Goal: Complete application form

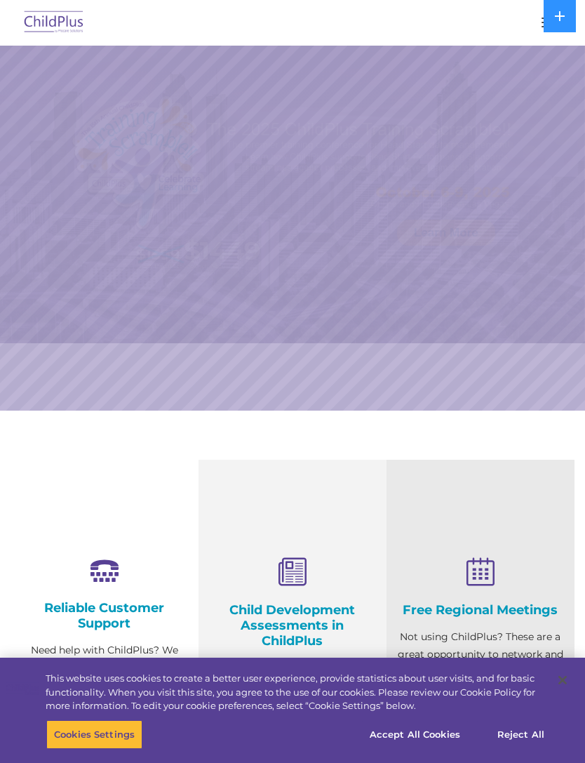
select select "MEDIUM"
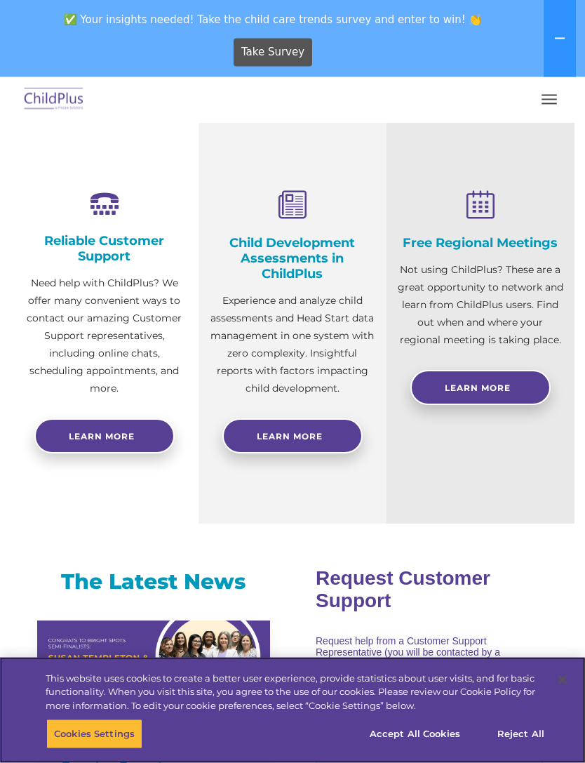
scroll to position [444, 0]
click at [523, 749] on button "Reject All" at bounding box center [521, 734] width 88 height 29
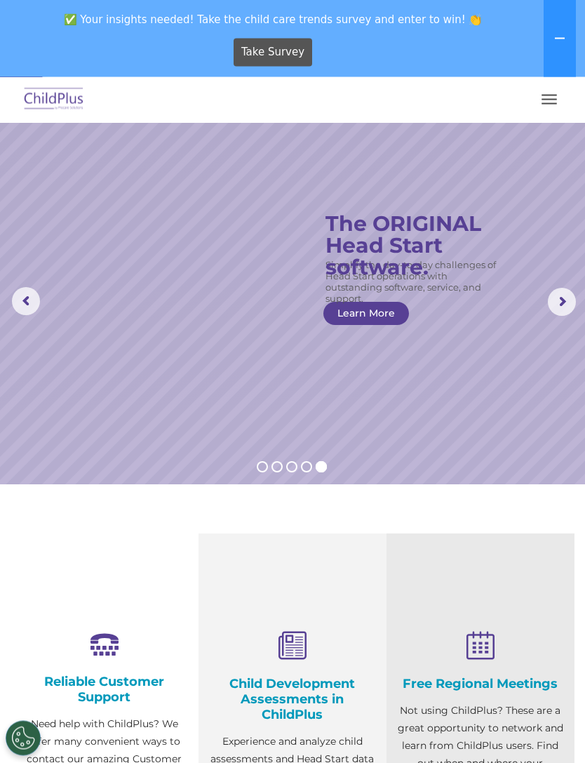
scroll to position [0, 0]
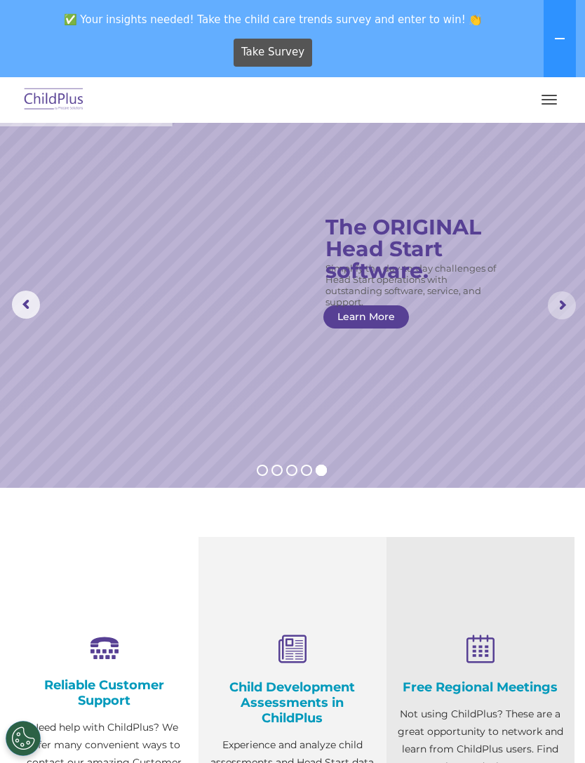
click at [576, 306] on rs-arrow at bounding box center [562, 305] width 28 height 28
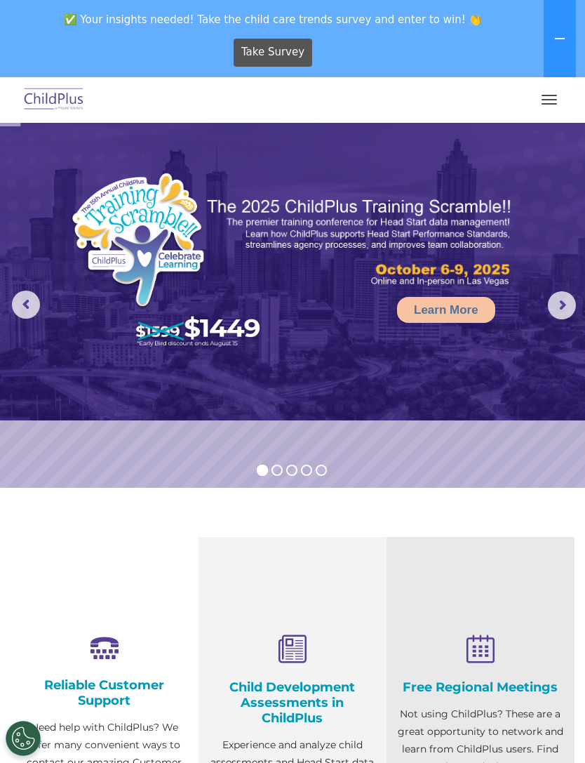
click at [558, 324] on img at bounding box center [292, 272] width 585 height 298
click at [571, 310] on rs-arrow at bounding box center [562, 305] width 28 height 28
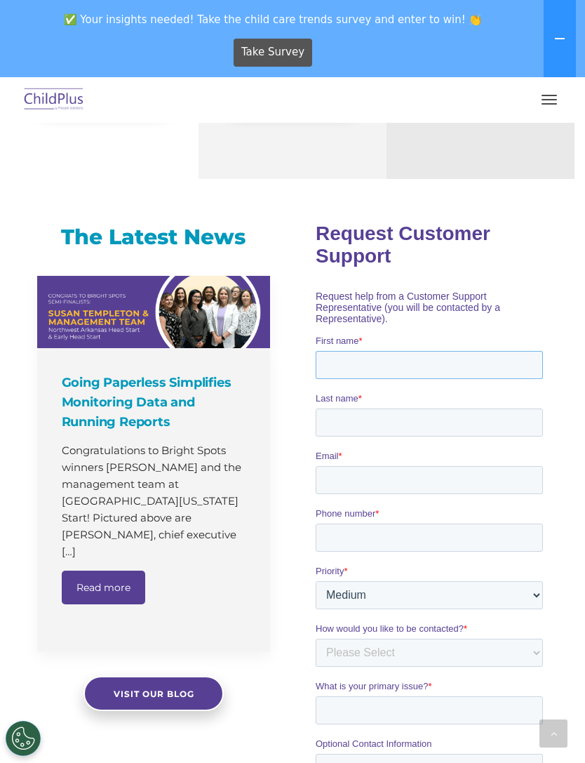
click at [516, 350] on input "First name *" at bounding box center [428, 364] width 227 height 28
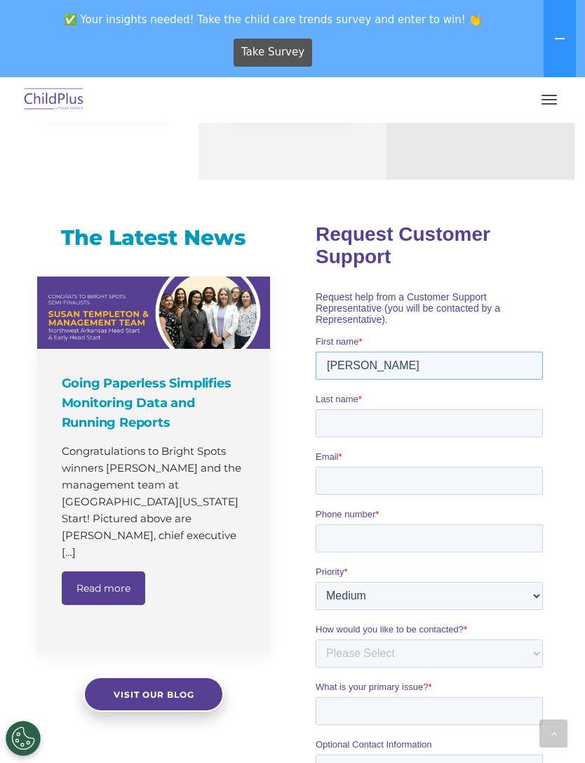
type input "Karen"
click at [431, 413] on input "Last name *" at bounding box center [428, 423] width 227 height 28
type input "Castano"
click at [470, 471] on input "Email *" at bounding box center [428, 480] width 227 height 28
type input "karencast1331@gmail.com"
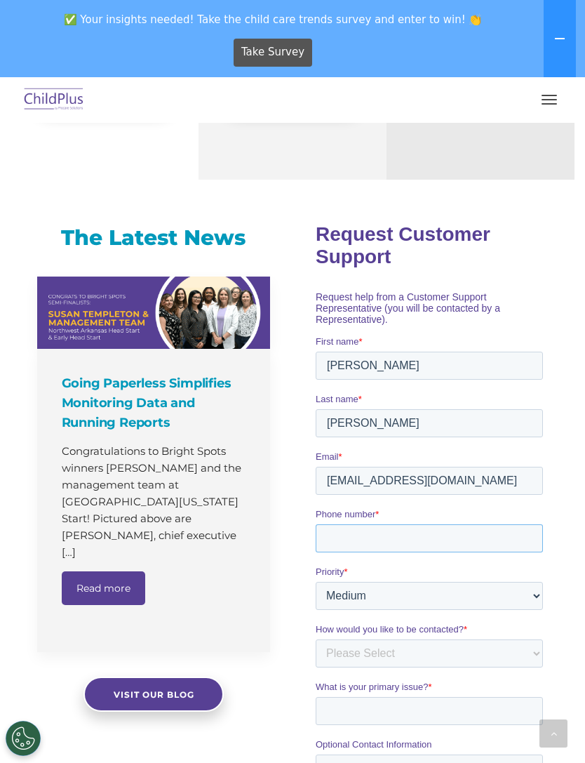
click at [448, 524] on input "Phone number *" at bounding box center [428, 538] width 227 height 28
type input "8136978009"
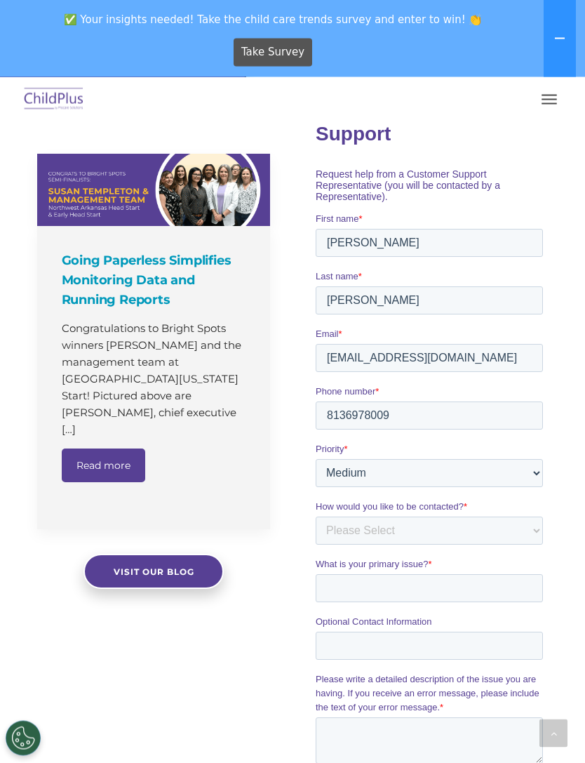
scroll to position [911, 0]
click at [536, 468] on select "Please Select Low Medium High" at bounding box center [428, 472] width 227 height 28
click at [584, 437] on div "The Latest News Going Paperless Simplifies Monitoring Data and Running Reports …" at bounding box center [292, 506] width 585 height 870
click at [543, 466] on div "Priority * Please Select Low Medium High" at bounding box center [431, 464] width 233 height 45
click at [528, 468] on select "Please Select Low Medium High" at bounding box center [428, 472] width 227 height 28
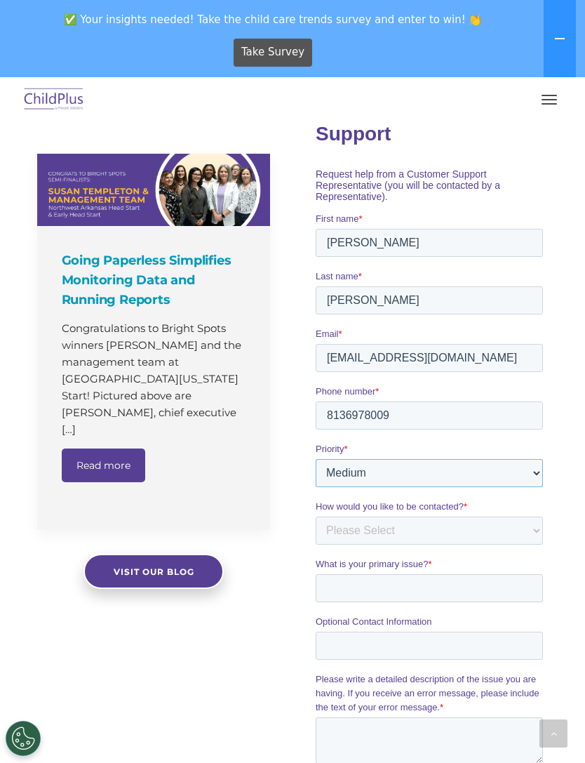
select select "HIGH"
click at [539, 527] on select "Please Select Phone Email" at bounding box center [428, 530] width 227 height 28
click at [529, 516] on select "Please Select Phone Email" at bounding box center [428, 530] width 227 height 28
click at [522, 521] on select "Please Select Phone Email" at bounding box center [428, 530] width 227 height 28
select select "Phone"
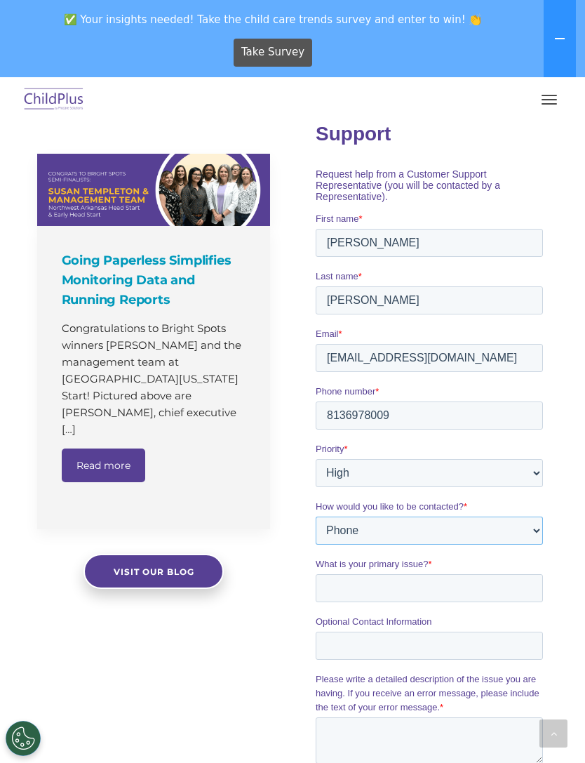
scroll to position [957, 0]
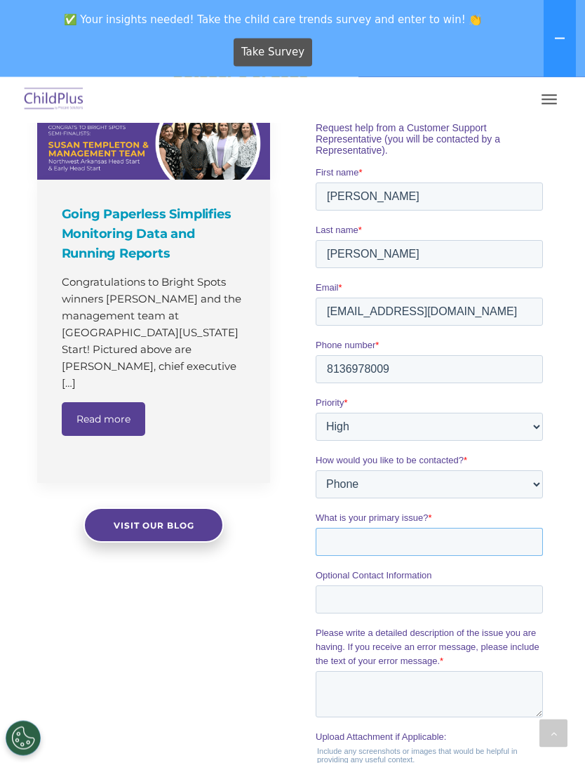
click at [512, 533] on input "What is your primary issue? *" at bounding box center [428, 542] width 227 height 28
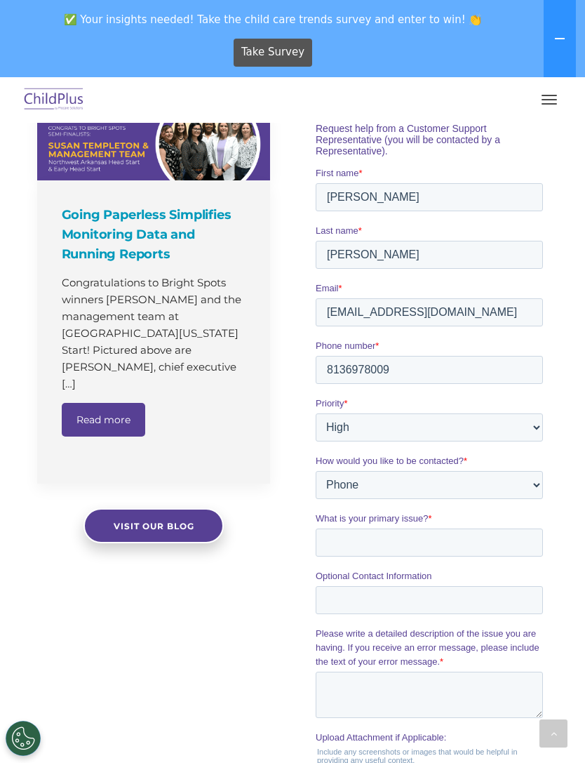
click at [332, 512] on span "What is your primary issue?" at bounding box center [371, 517] width 112 height 11
click at [332, 528] on input "What is your primary issue? *" at bounding box center [428, 542] width 227 height 28
click at [342, 512] on span "What is your primary issue?" at bounding box center [371, 517] width 112 height 11
click at [342, 528] on input "What is your primary issue? *" at bounding box center [428, 542] width 227 height 28
click at [331, 512] on span "What is your primary issue?" at bounding box center [371, 517] width 112 height 11
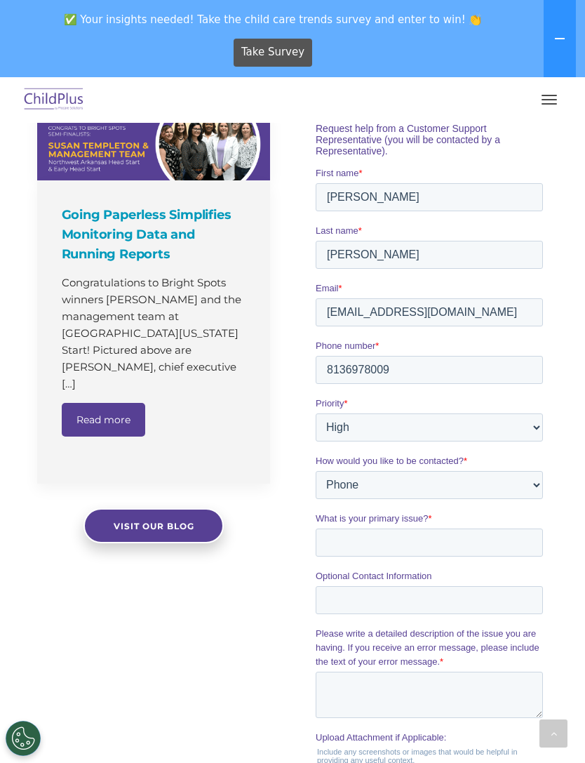
click at [331, 528] on input "What is your primary issue? *" at bounding box center [428, 542] width 227 height 28
click at [347, 512] on span "What is your primary issue?" at bounding box center [371, 517] width 112 height 11
click at [347, 528] on input "What is your primary issue? *" at bounding box center [428, 542] width 227 height 28
click at [372, 491] on fieldset "How would you like to be contacted? * Please Select Phone Email" at bounding box center [431, 482] width 233 height 58
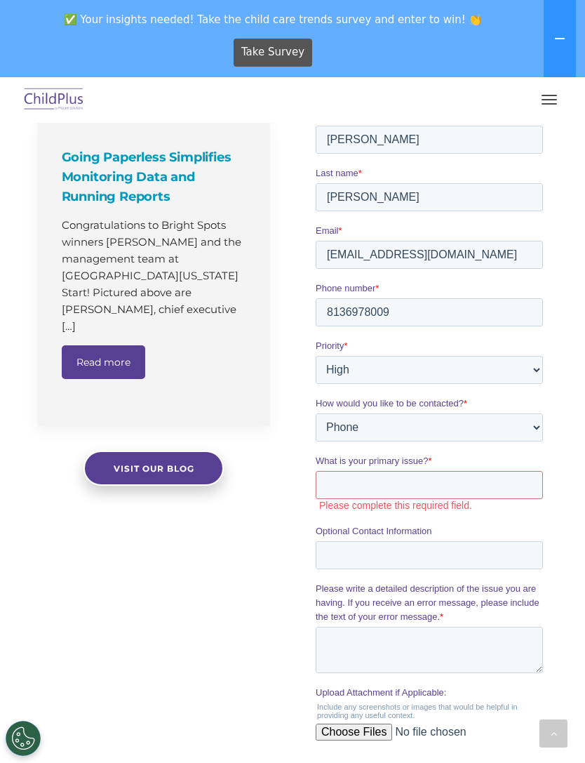
scroll to position [1034, 0]
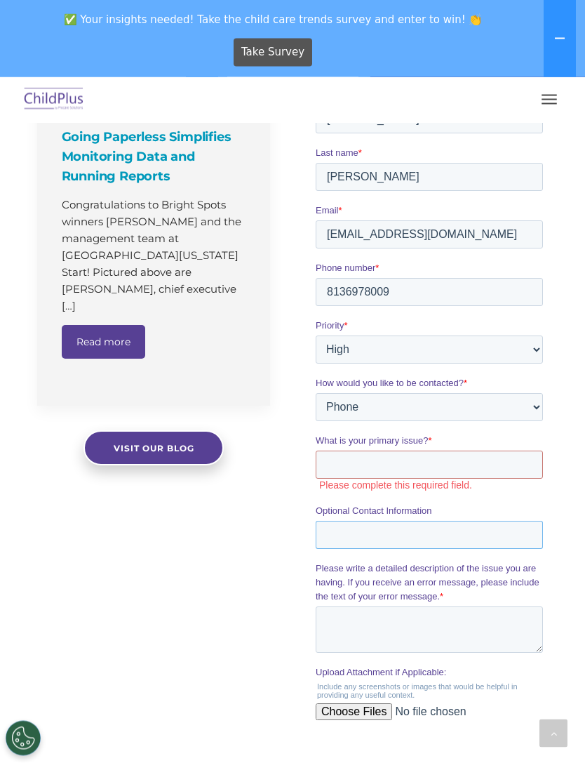
click at [489, 524] on input "Optional Contact Information" at bounding box center [428, 535] width 227 height 28
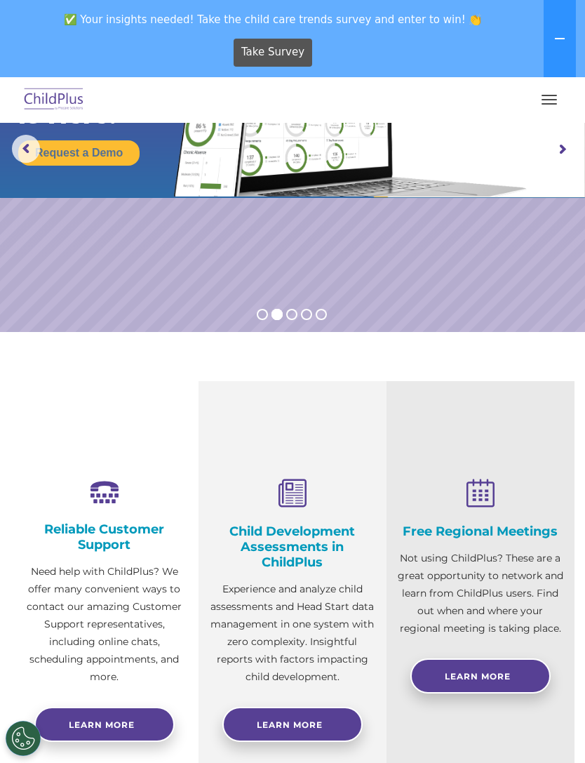
scroll to position [0, 0]
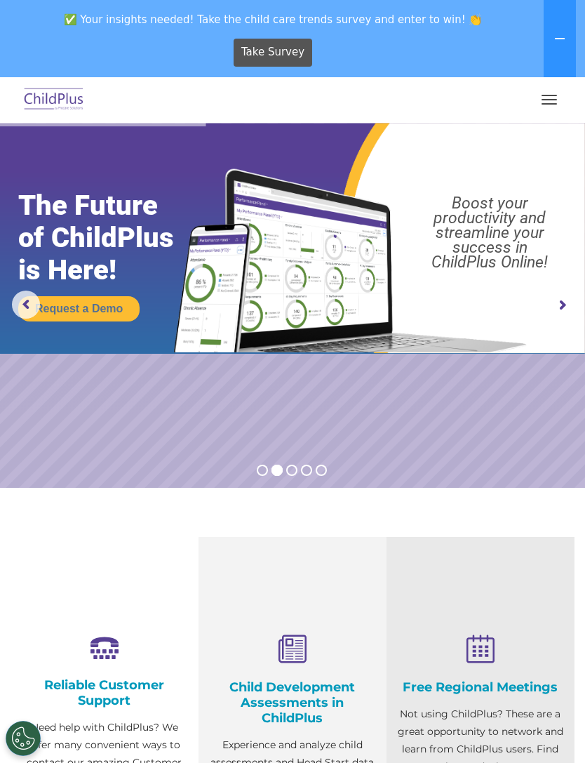
click at [548, 101] on button "button" at bounding box center [549, 99] width 29 height 22
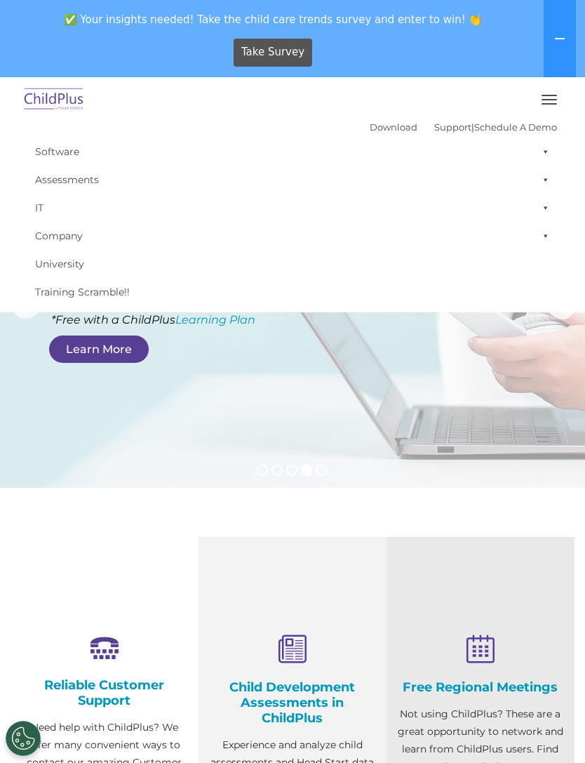
click at [248, 510] on section "Reliable Customer Support Need help with ChildPlus? We offer many convenient wa…" at bounding box center [292, 752] width 585 height 529
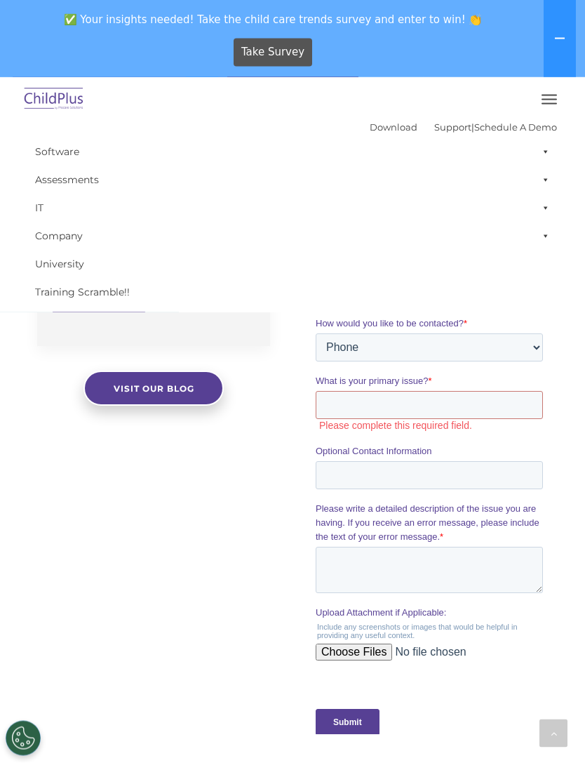
scroll to position [1094, 0]
click at [366, 709] on input "Submit" at bounding box center [347, 722] width 64 height 27
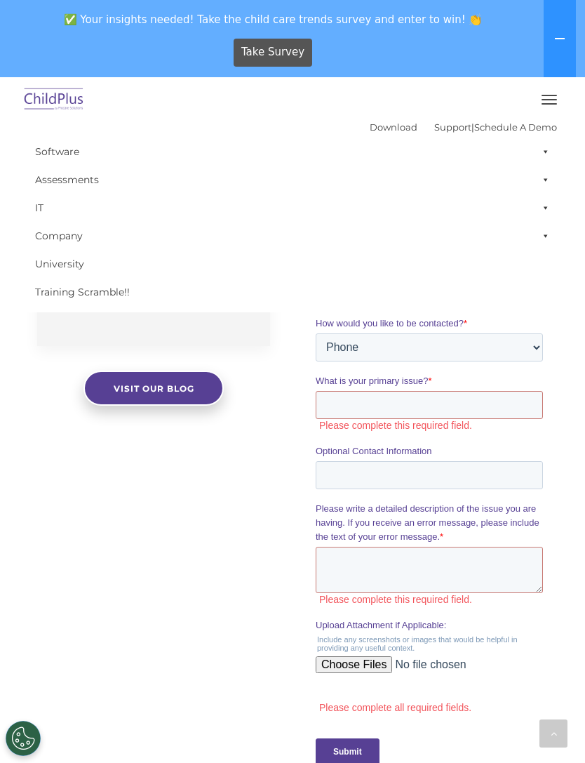
click at [232, 489] on div "The Latest News Going Paperless Simplifies Monitoring Data and Running Reports …" at bounding box center [292, 344] width 585 height 913
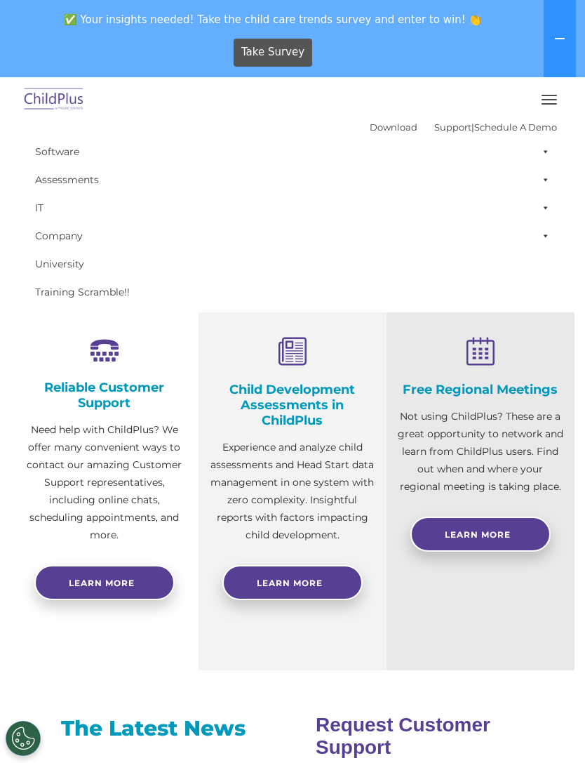
scroll to position [296, 0]
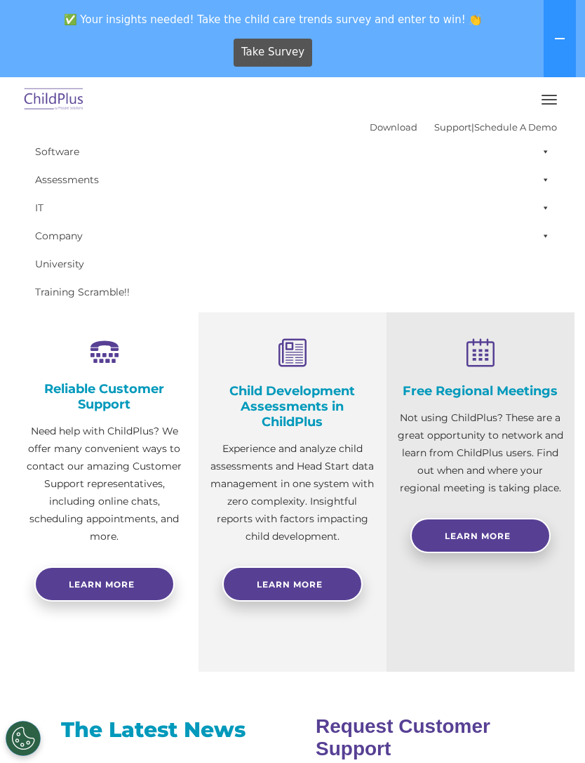
click at [522, 535] on link "Learn More" at bounding box center [481, 535] width 140 height 35
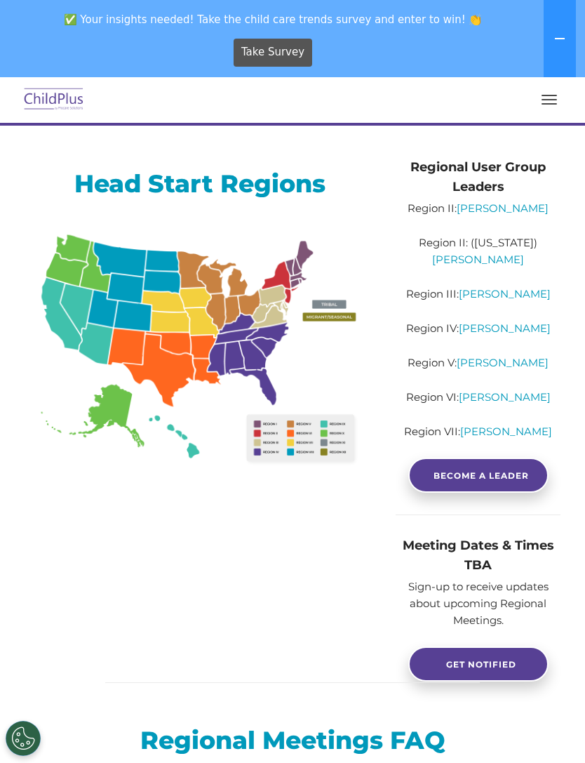
scroll to position [208, 0]
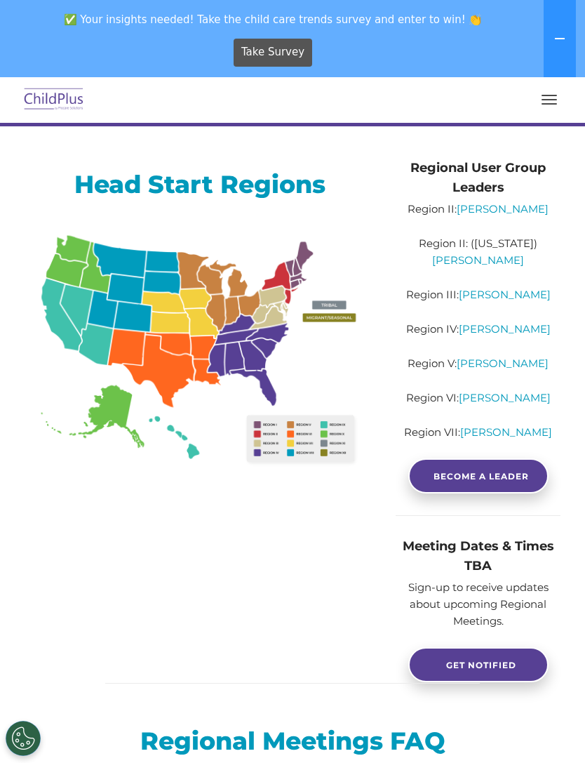
click at [533, 13] on span "✅ Your insights needed! Take the child care trends survey and enter to win! 👏" at bounding box center [274, 19] width 536 height 27
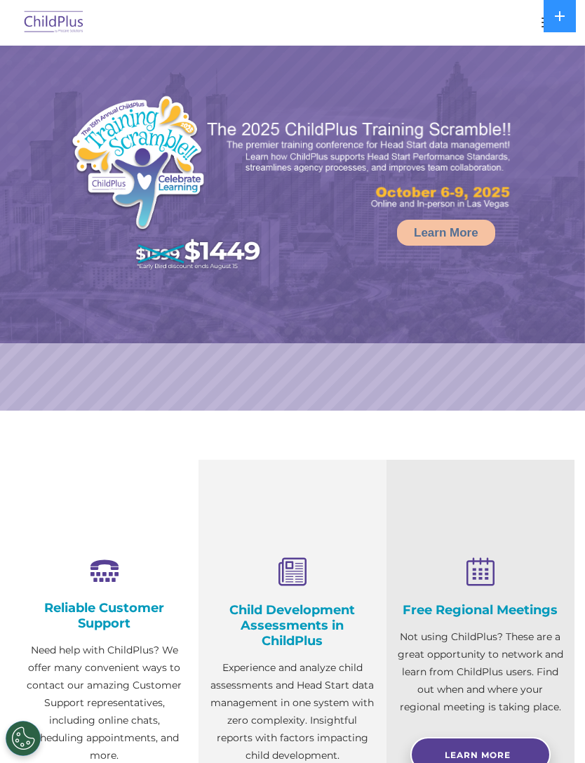
select select "MEDIUM"
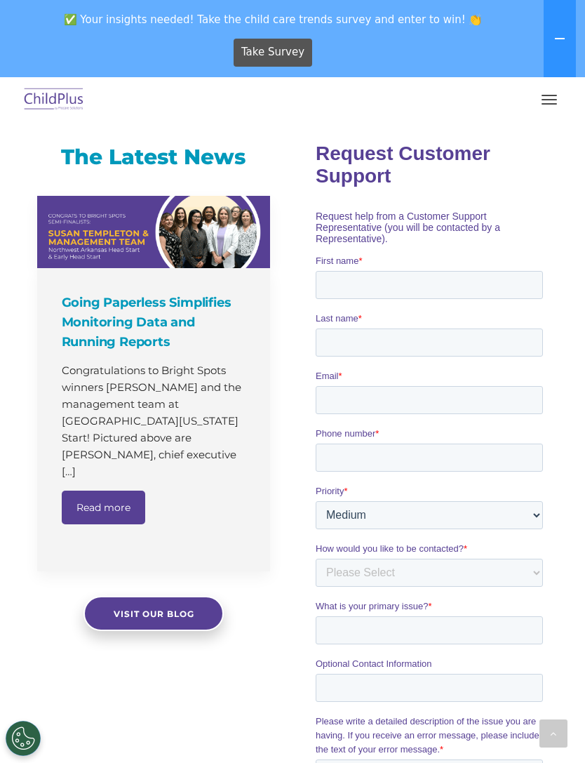
scroll to position [868, 0]
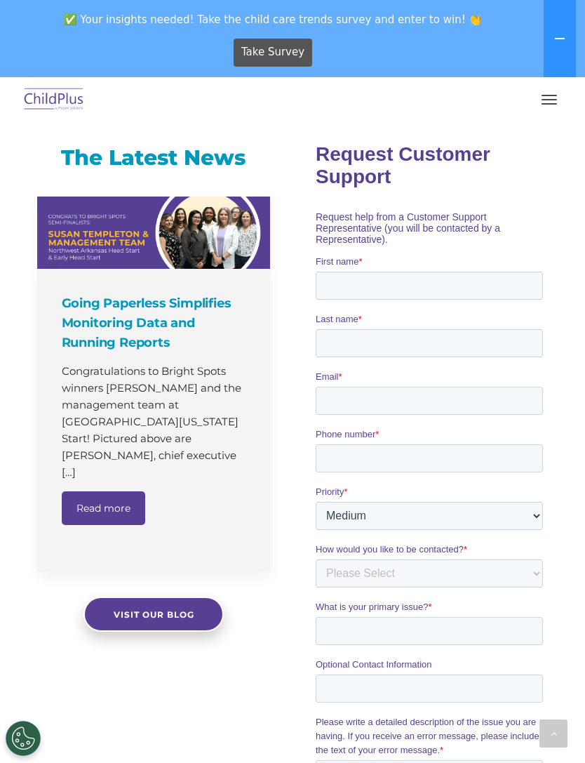
click at [548, 105] on button "button" at bounding box center [549, 99] width 29 height 22
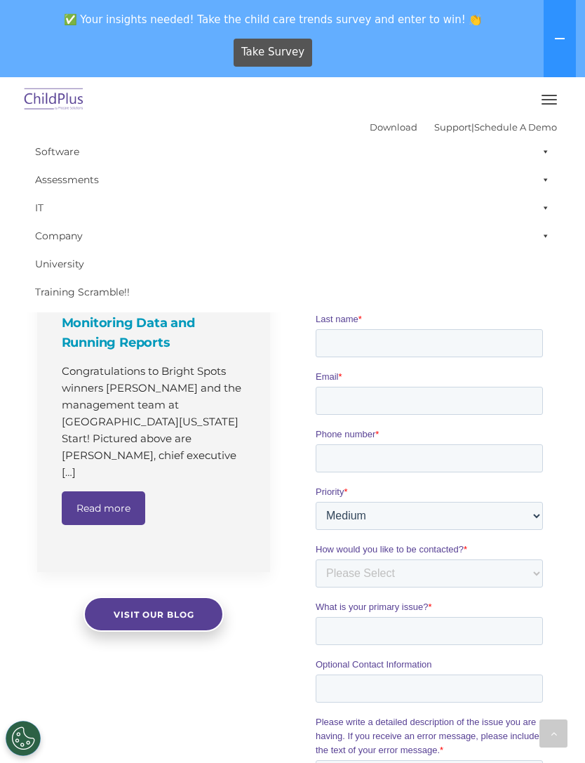
click at [524, 130] on link "Schedule A Demo" at bounding box center [516, 126] width 83 height 11
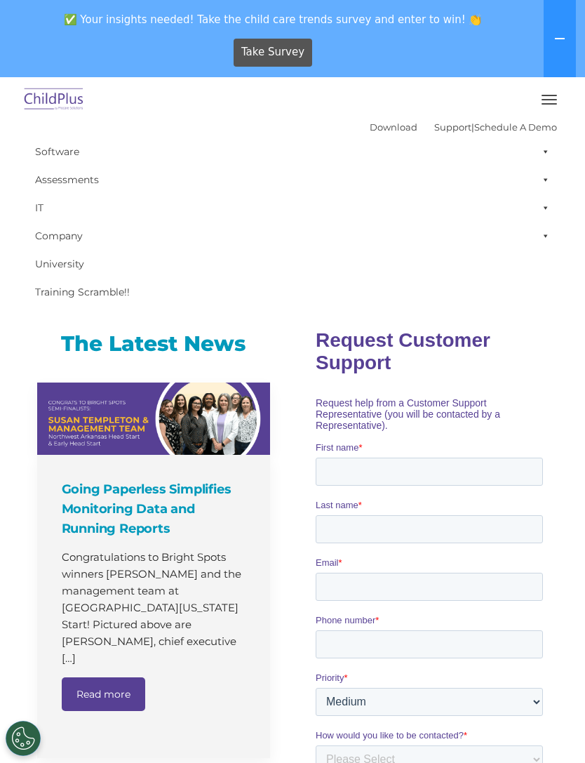
scroll to position [673, 0]
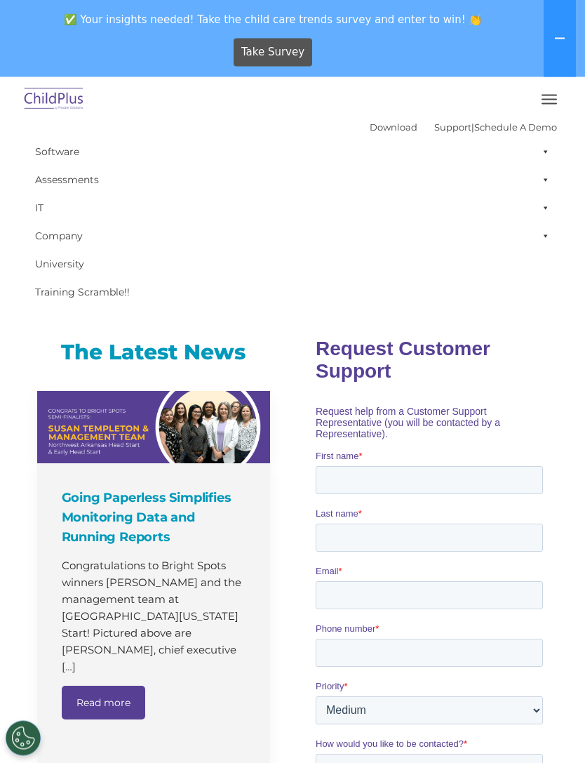
click at [515, 449] on label "First name *" at bounding box center [431, 456] width 233 height 14
click at [515, 466] on input "First name *" at bounding box center [428, 480] width 227 height 28
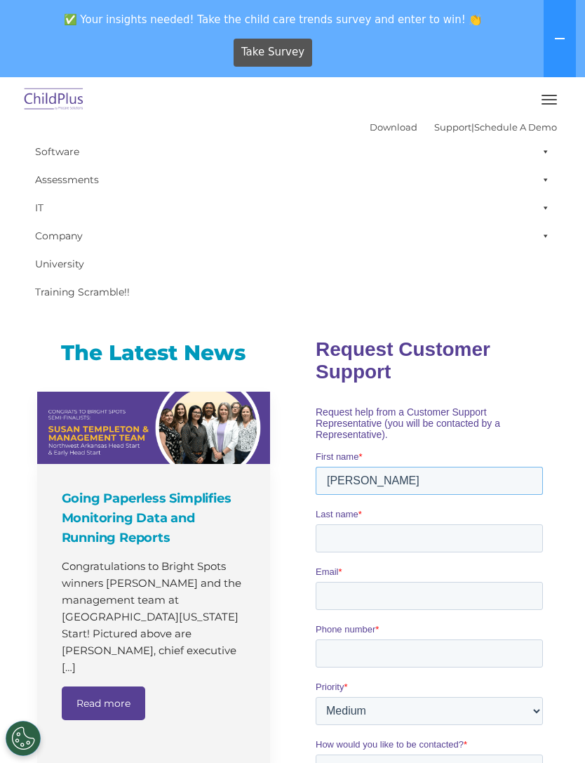
type input "Karen"
click at [426, 524] on input "Last name *" at bounding box center [428, 538] width 227 height 28
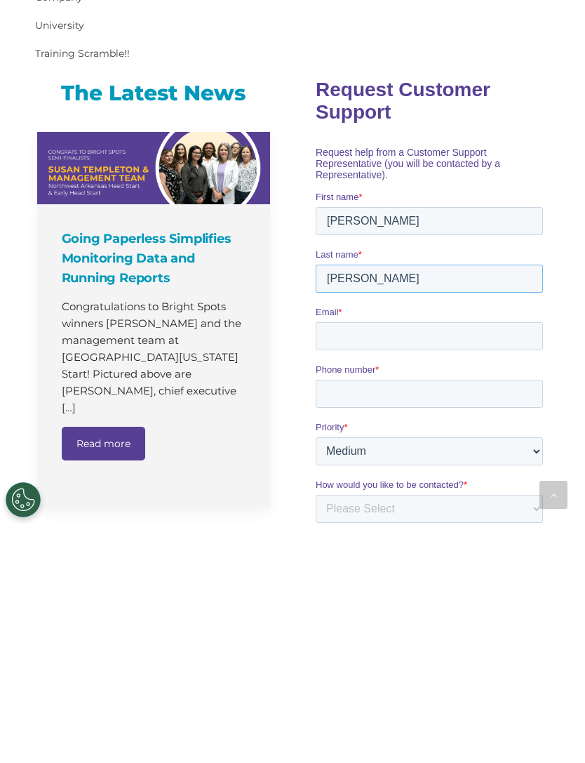
type input "Castano"
click at [482, 328] on input "Email *" at bounding box center [428, 335] width 227 height 28
type input "karencast1331@gmail.com"
click at [476, 388] on input "Phone number *" at bounding box center [428, 393] width 227 height 28
type input "8136978009"
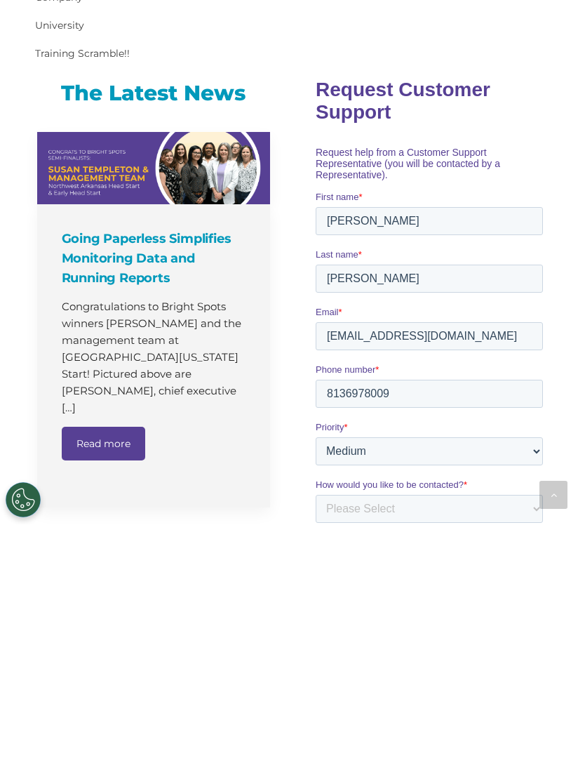
scroll to position [933, 0]
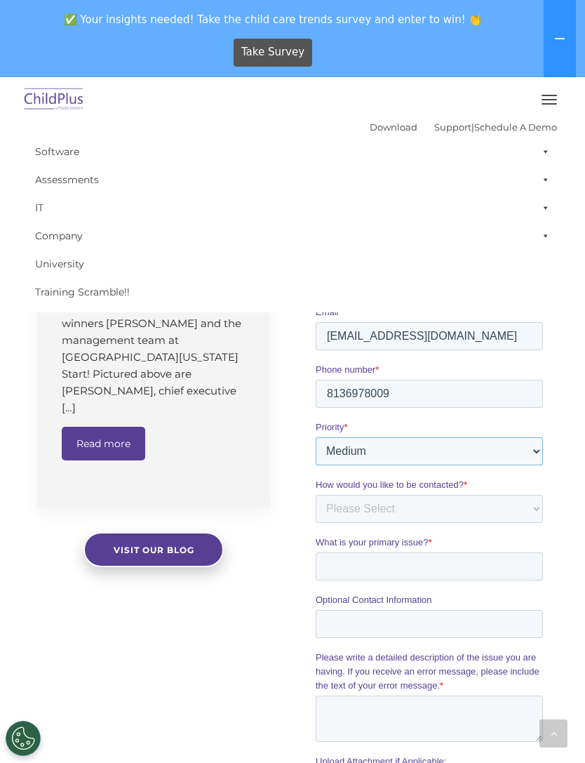
click at [541, 437] on select "Please Select Low Medium High" at bounding box center [428, 451] width 227 height 28
select select "HIGH"
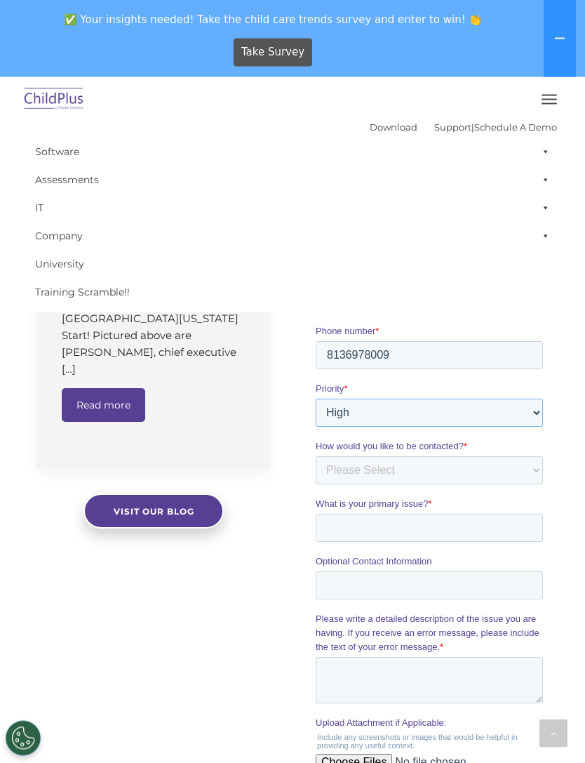
scroll to position [972, 0]
click at [468, 458] on select "Please Select Phone Email" at bounding box center [428, 470] width 227 height 28
select select "Phone"
click at [503, 524] on input "What is your primary issue? *" at bounding box center [428, 527] width 227 height 28
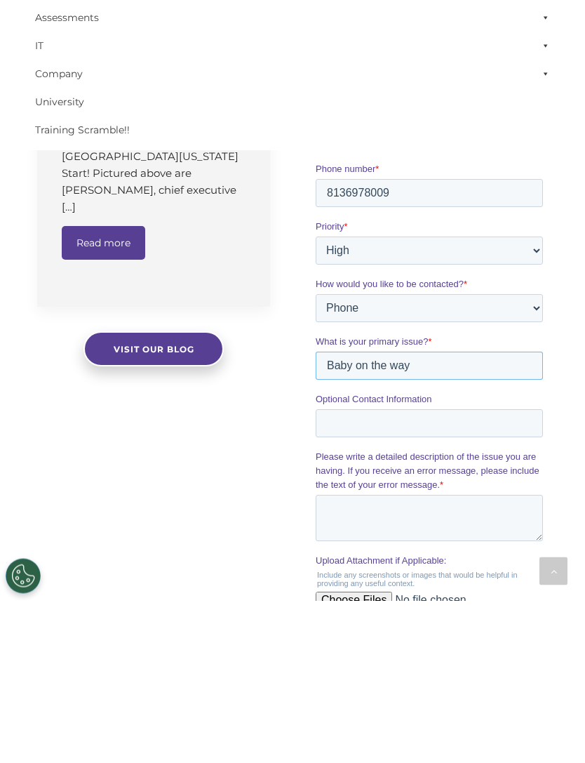
type input "Baby on the way"
click at [423, 450] on label "Please write a detailed description of the issue you are having. If you receive…" at bounding box center [431, 471] width 233 height 42
click at [423, 495] on textarea "Please write a detailed description of the issue you are having. If you receive…" at bounding box center [428, 518] width 227 height 46
click at [419, 414] on input "Optional Contact Information" at bounding box center [428, 423] width 227 height 28
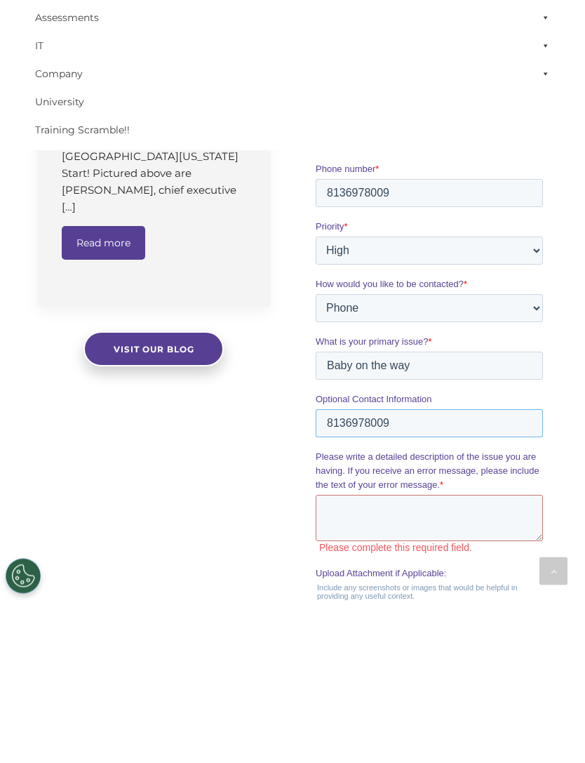
type input "8136978009"
click at [428, 510] on textarea "Please write a detailed description of the issue you are having. If you receive…" at bounding box center [428, 518] width 227 height 46
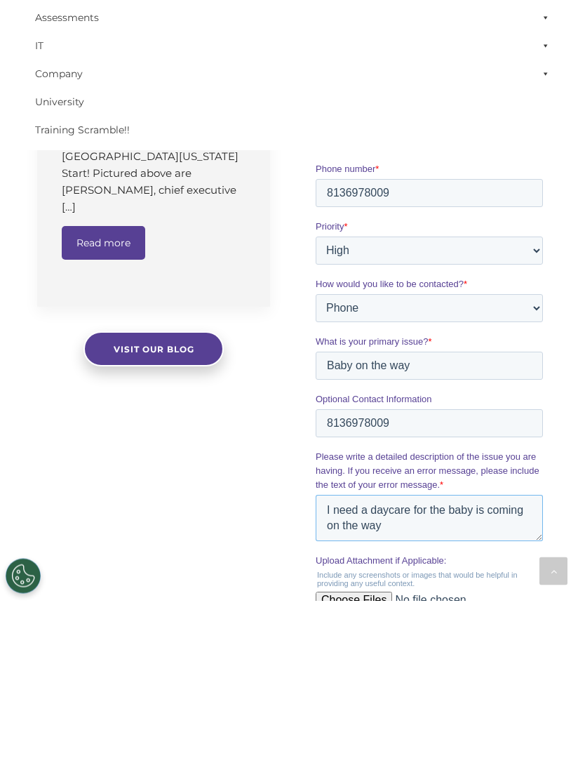
click at [354, 495] on textarea "I need a daycare for the baby is coming on the way" at bounding box center [428, 518] width 227 height 46
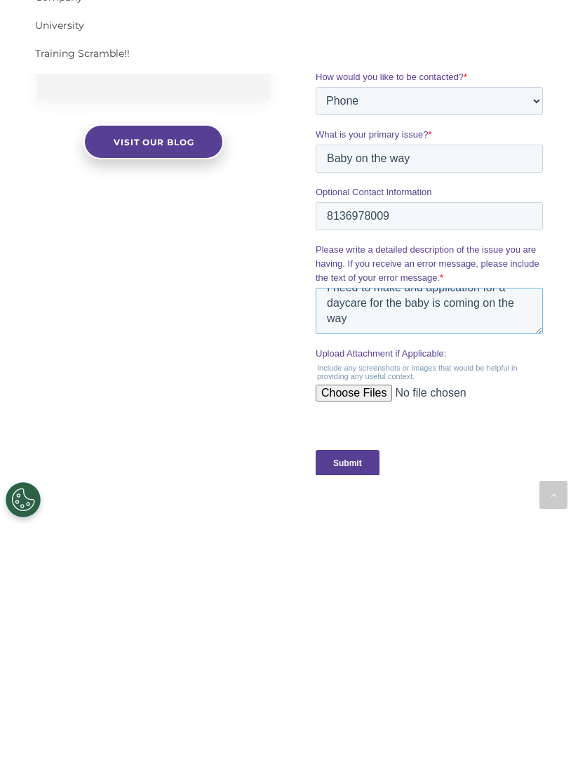
scroll to position [1114, 0]
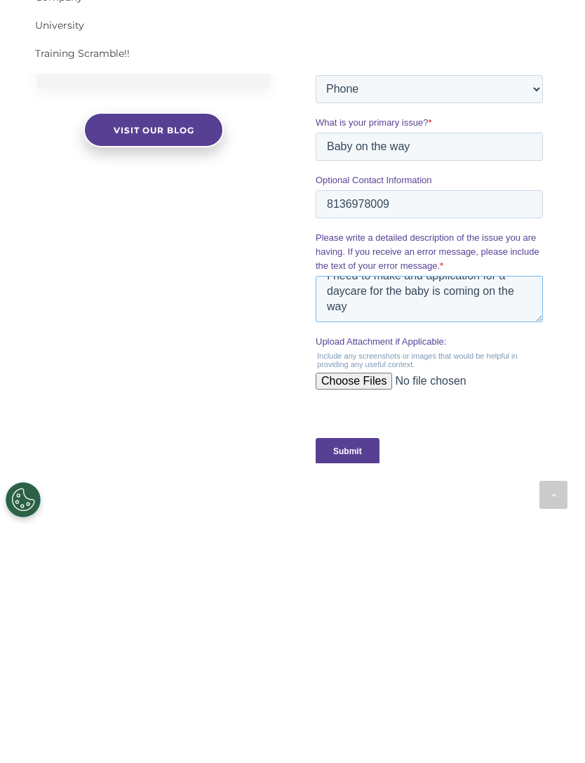
type textarea "I need to make and application for a daycare for the baby is coming on the way"
click at [362, 446] on input "Submit" at bounding box center [347, 451] width 64 height 27
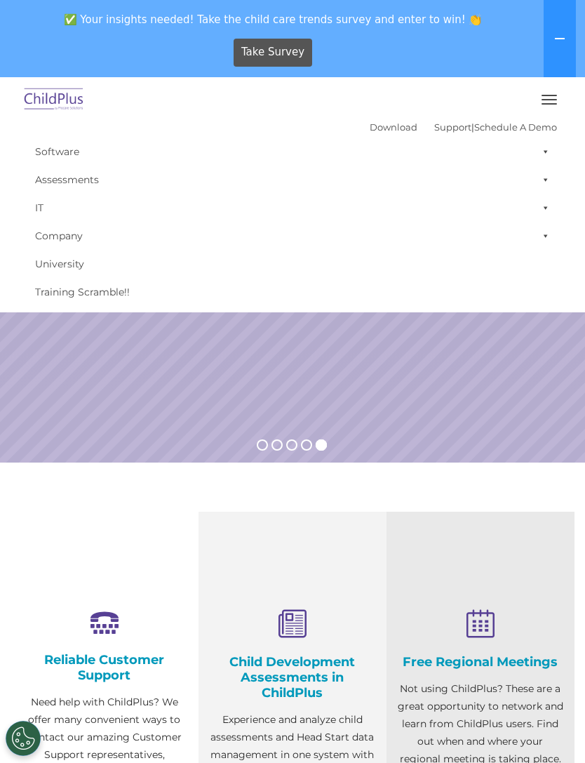
scroll to position [0, 0]
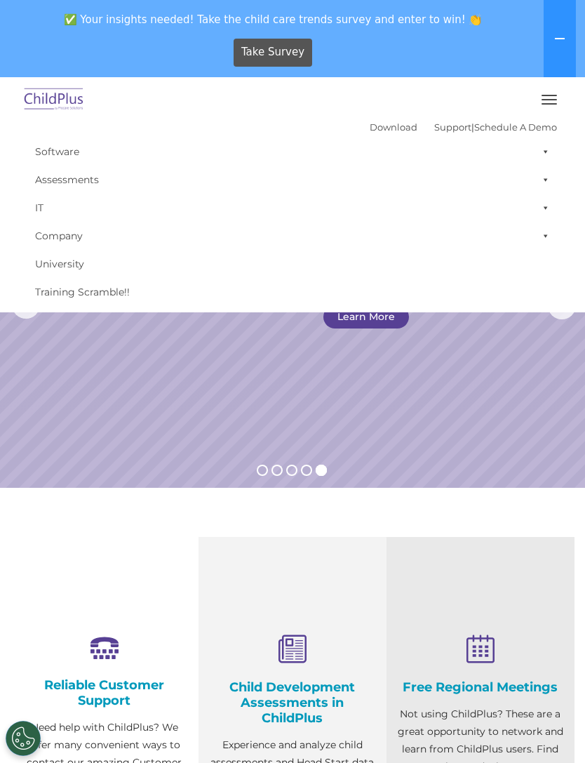
click at [304, 48] on link "Take Survey" at bounding box center [273, 53] width 79 height 28
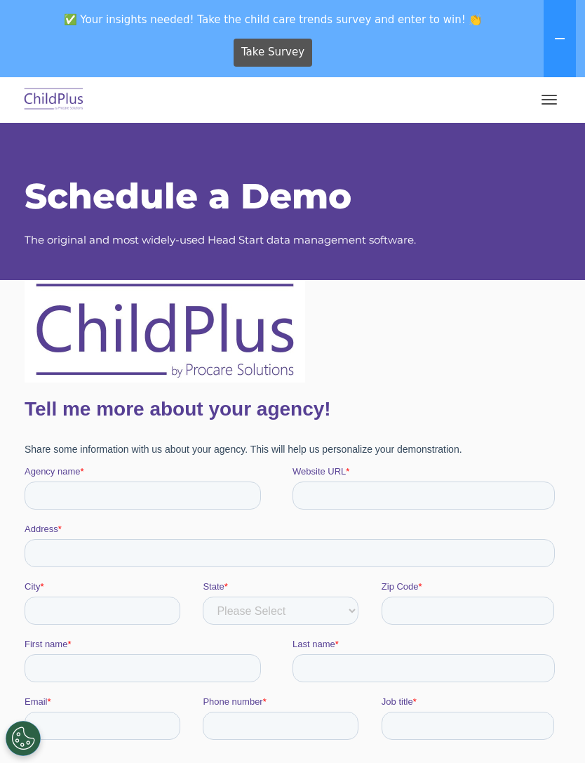
click at [541, 102] on button "button" at bounding box center [549, 99] width 29 height 22
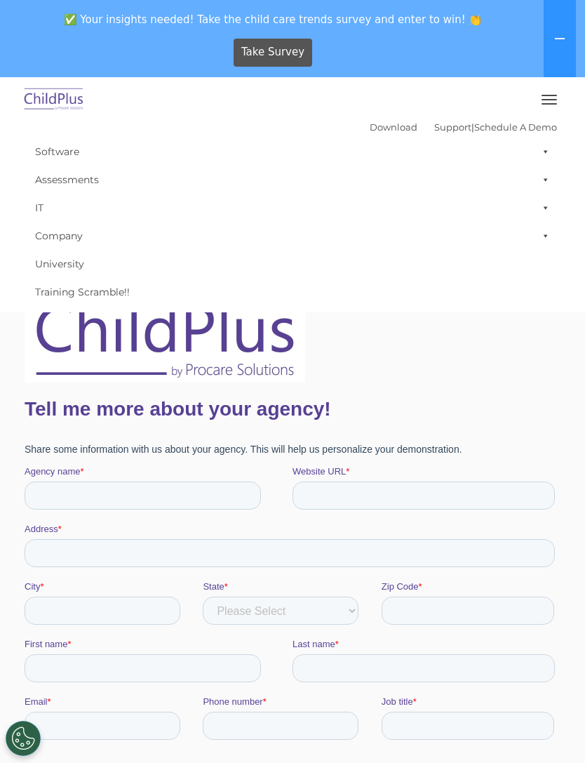
click at [105, 178] on link "Assessments" at bounding box center [292, 180] width 529 height 28
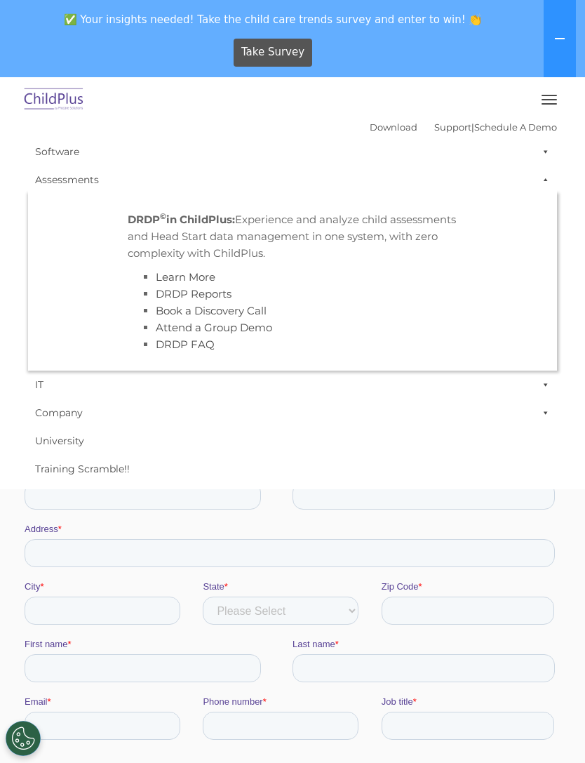
click at [80, 150] on link "Software" at bounding box center [292, 152] width 529 height 28
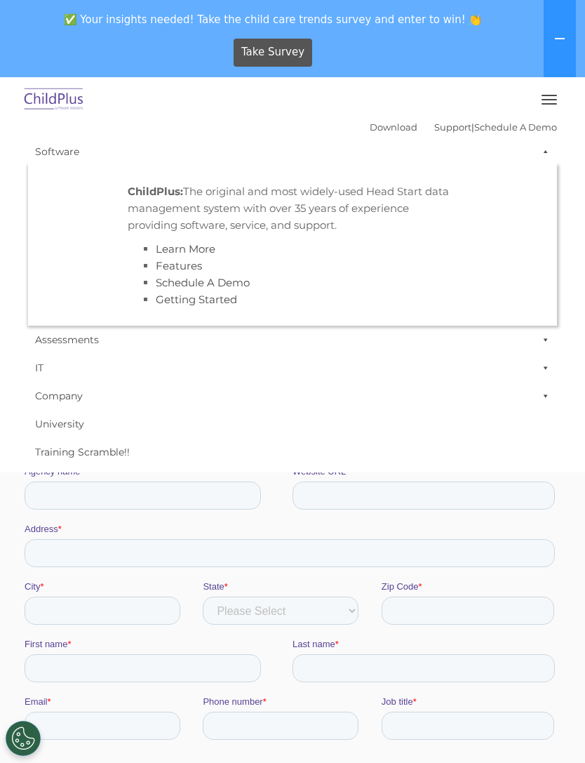
click at [94, 347] on link "Assessments" at bounding box center [292, 340] width 529 height 28
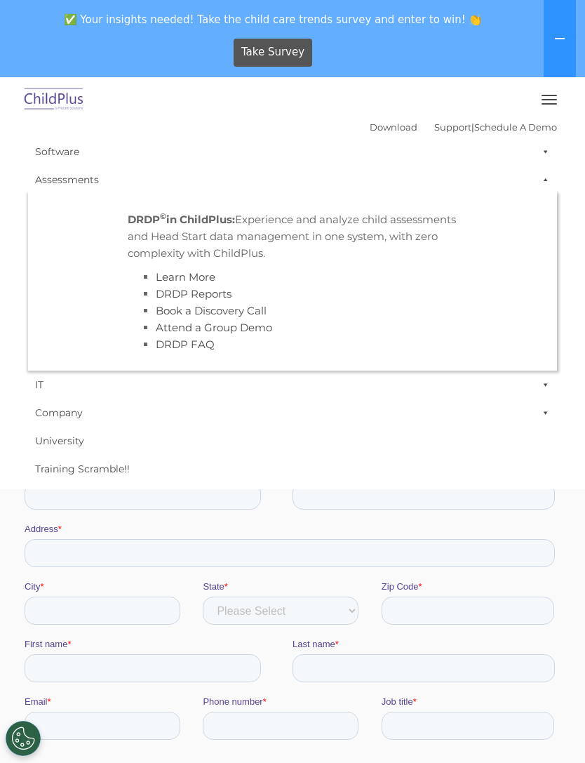
click at [39, 387] on link "IT" at bounding box center [292, 385] width 529 height 28
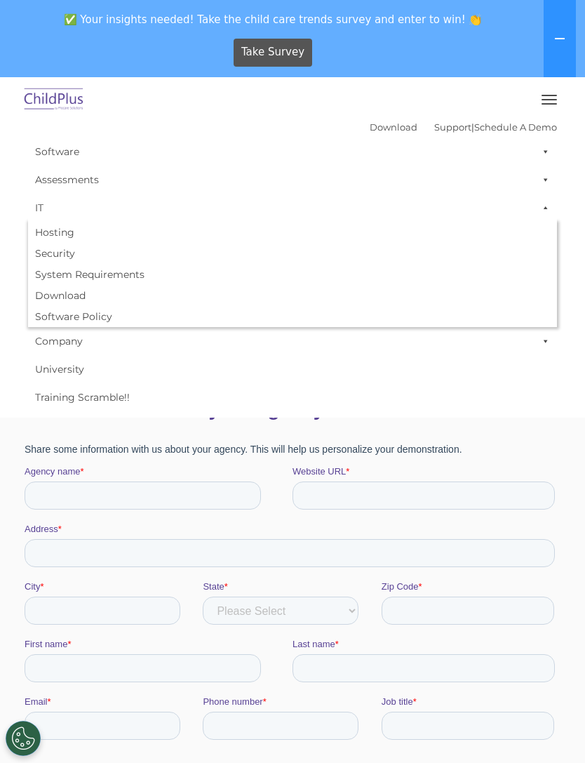
click at [557, 98] on button "button" at bounding box center [549, 99] width 29 height 22
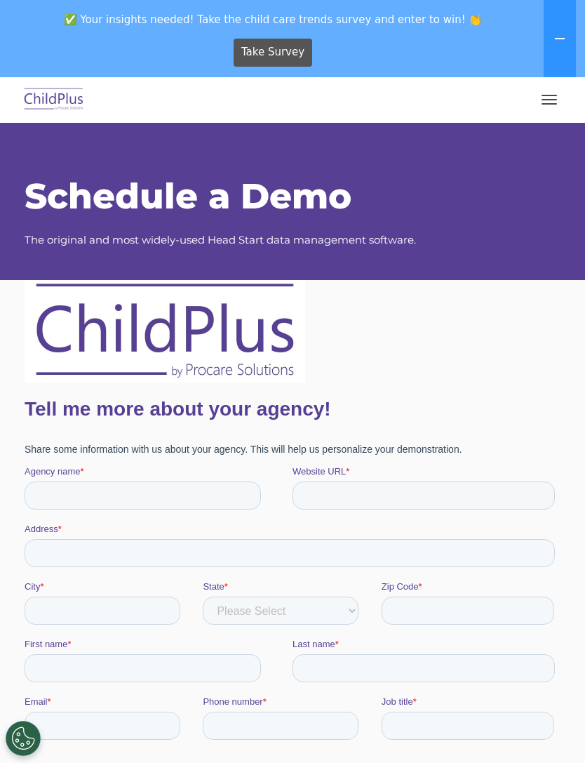
click at [545, 105] on button "button" at bounding box center [549, 99] width 29 height 22
